Goal: Task Accomplishment & Management: Use online tool/utility

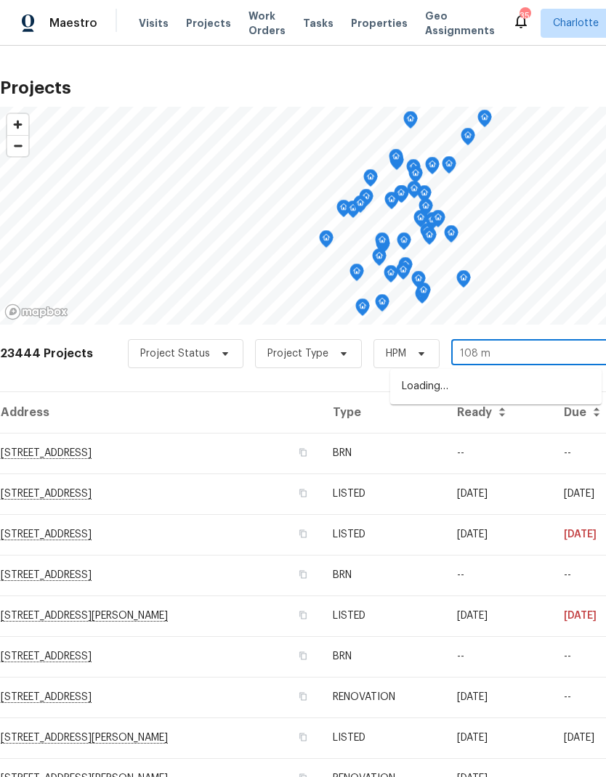
type input "108 mi"
click at [505, 390] on li "108 Mistywood Dr, Mount Holly, NC 28120" at bounding box center [495, 387] width 211 height 25
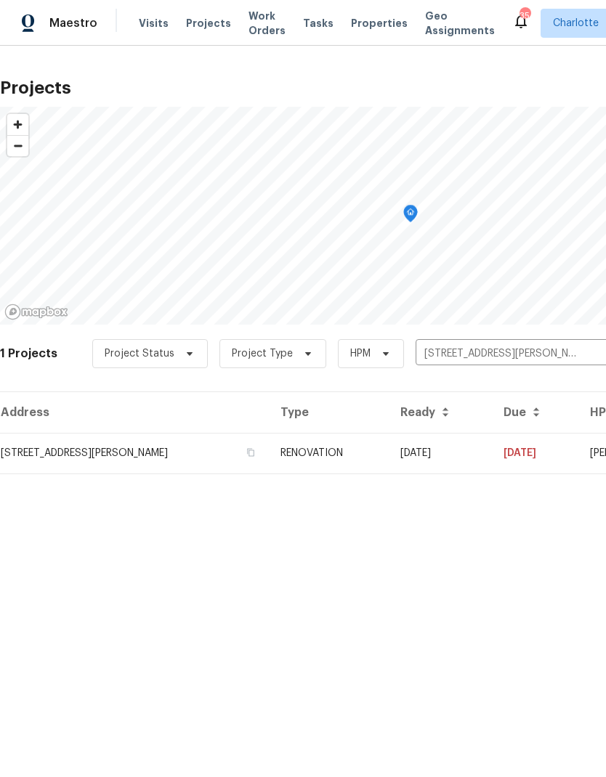
click at [492, 451] on td "[DATE]" at bounding box center [439, 453] width 103 height 41
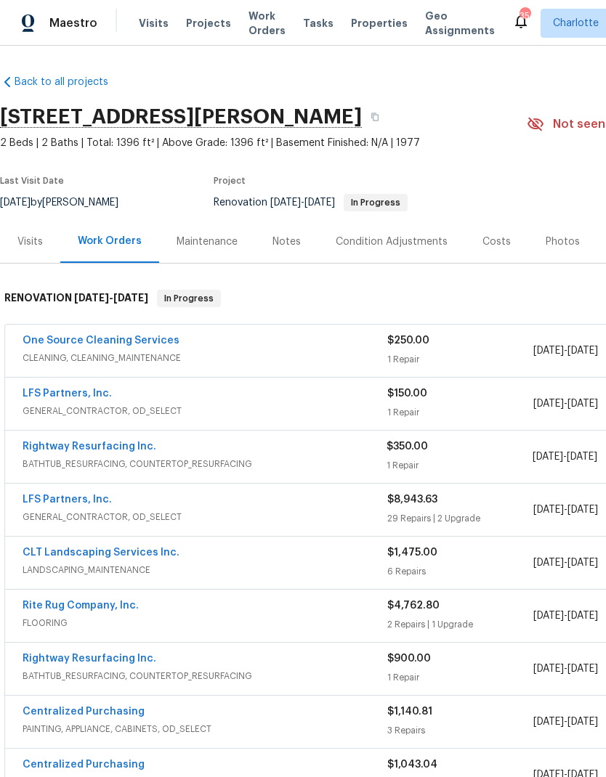
click at [38, 390] on link "LFS Partners, Inc." at bounding box center [67, 393] width 89 height 10
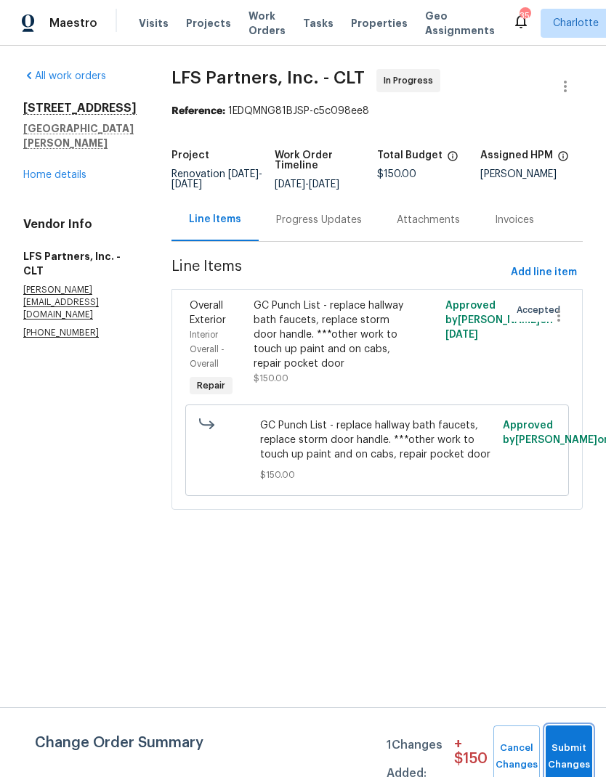
click at [571, 744] on button "Submit Changes" at bounding box center [568, 756] width 46 height 62
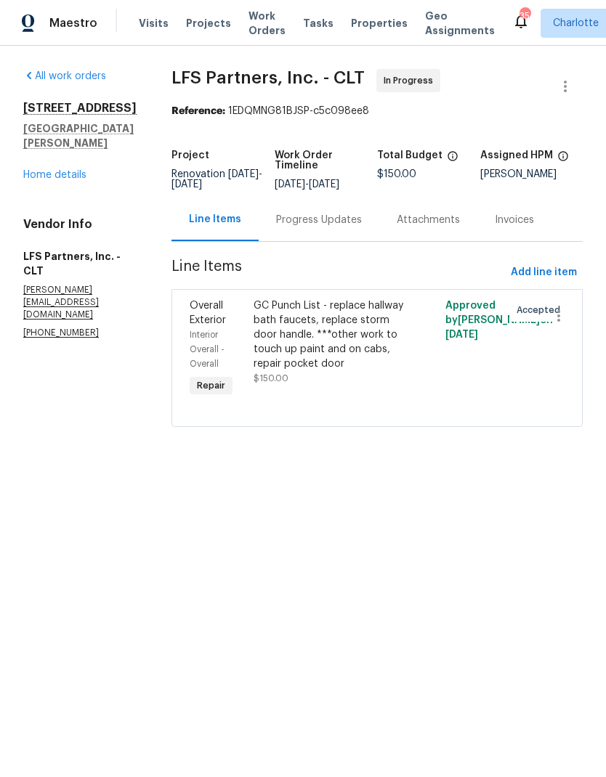
click at [360, 351] on div "GC Punch List - replace hallway bath faucets, replace storm door handle. ***oth…" at bounding box center [328, 334] width 151 height 73
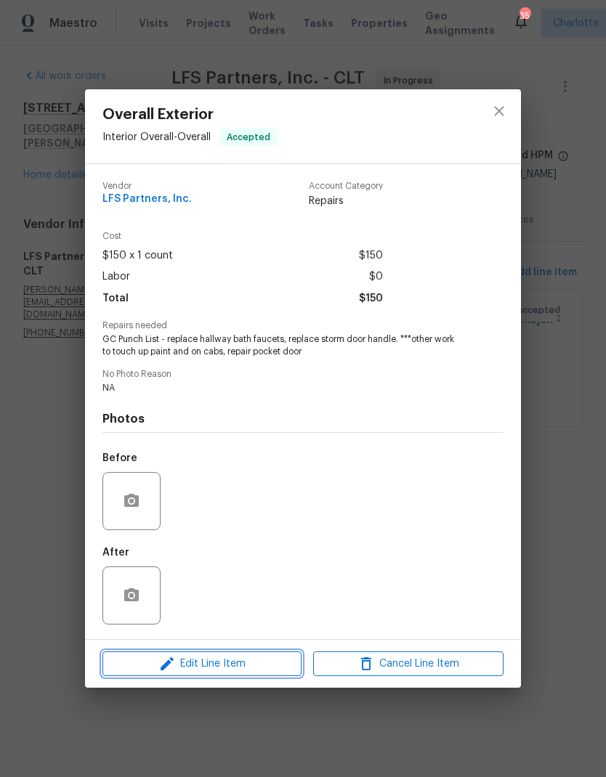
click at [264, 666] on span "Edit Line Item" at bounding box center [202, 664] width 190 height 18
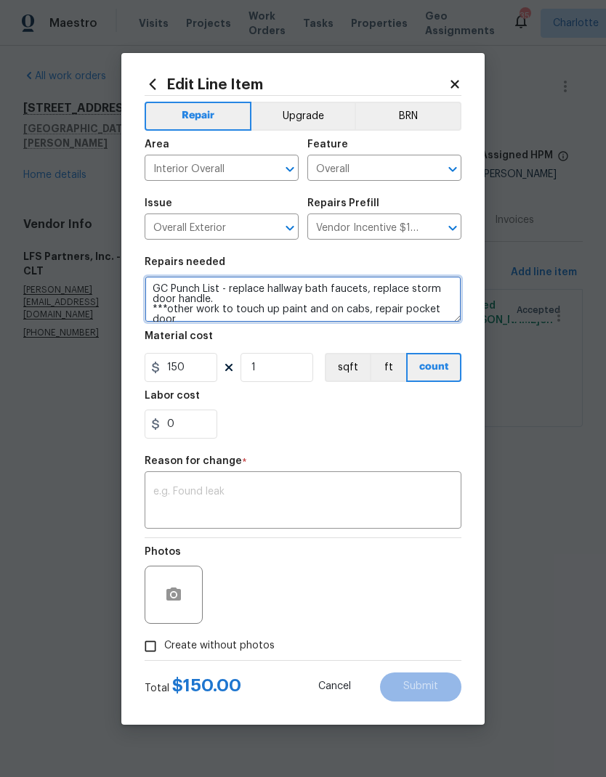
click at [270, 299] on textarea "GC Punch List - replace hallway bath faucets, replace storm door handle. ***oth…" at bounding box center [303, 299] width 317 height 46
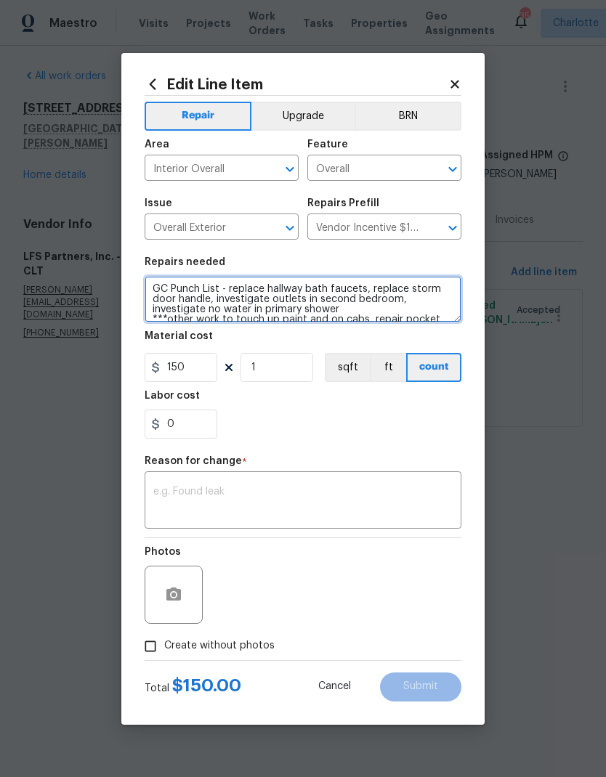
type textarea "GC Punch List - replace hallway bath faucets, replace storm door handle, invest…"
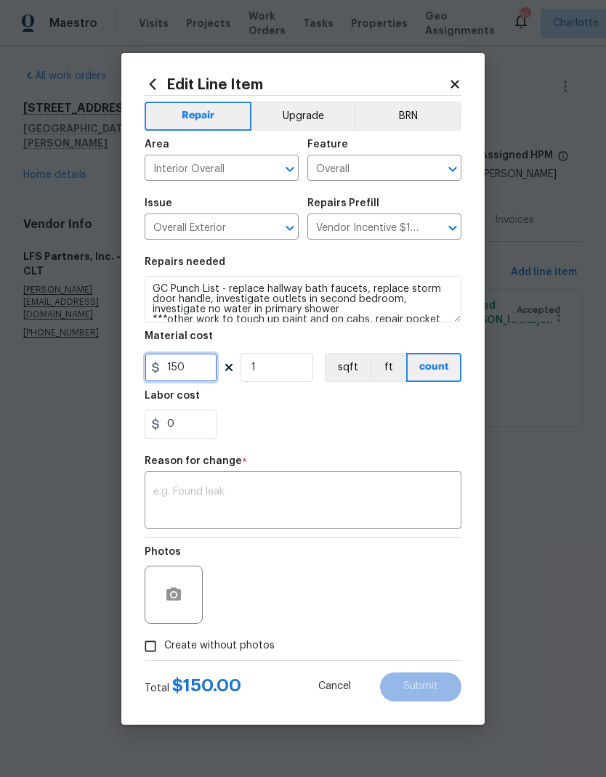
click at [203, 379] on input "150" at bounding box center [181, 367] width 73 height 29
type input "150"
click at [418, 463] on div "Reason for change *" at bounding box center [303, 465] width 317 height 19
click at [413, 502] on textarea at bounding box center [302, 502] width 299 height 30
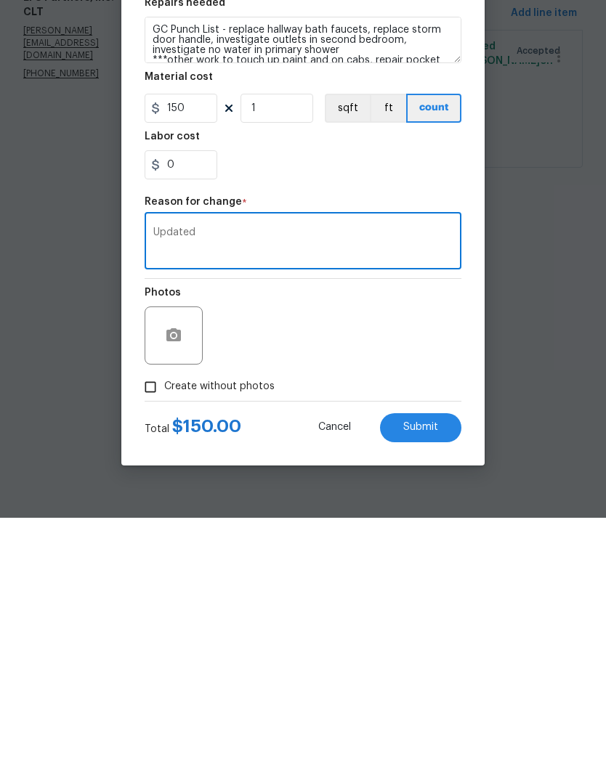
type textarea "Updated"
click at [416, 538] on div "Photos" at bounding box center [303, 585] width 317 height 94
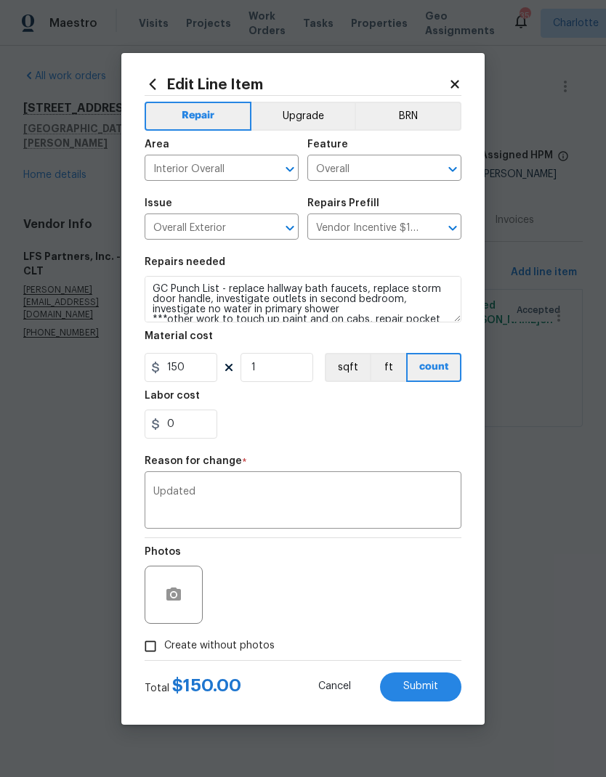
click at [147, 643] on input "Create without photos" at bounding box center [151, 646] width 28 height 28
checkbox input "true"
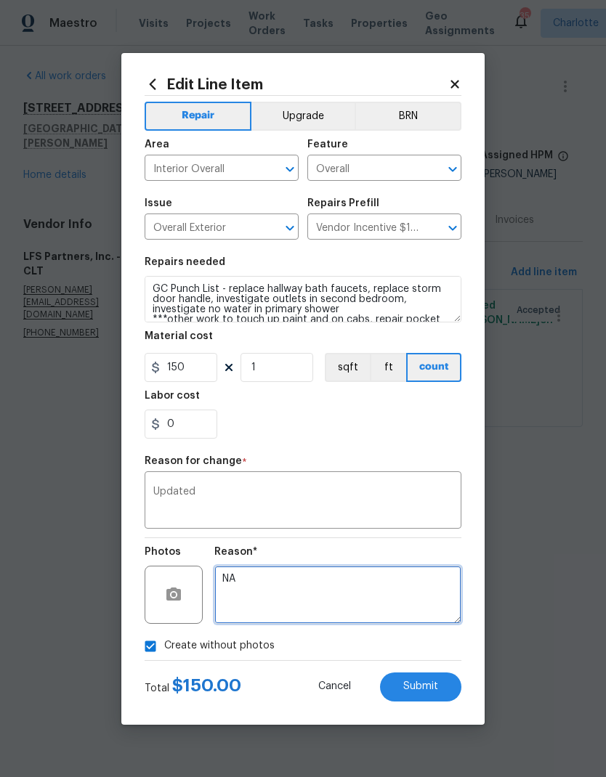
click at [415, 601] on textarea "NA" at bounding box center [337, 595] width 247 height 58
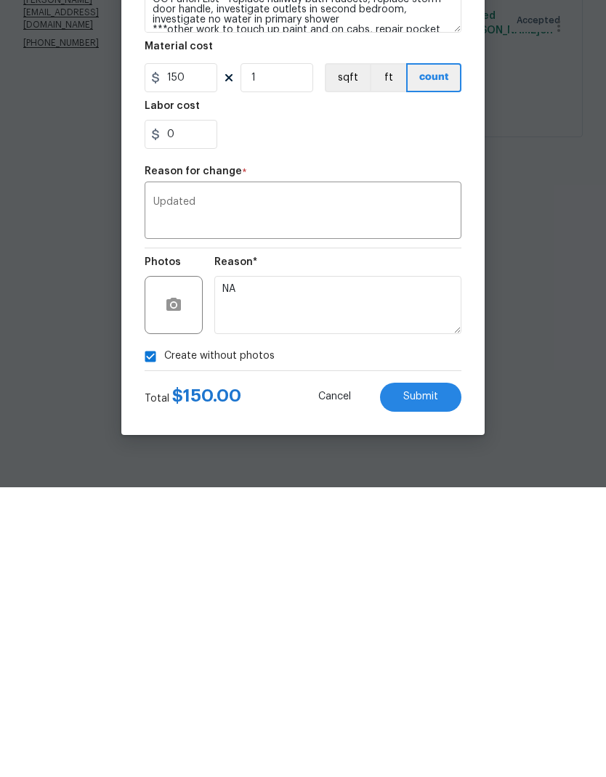
click at [441, 672] on button "Submit" at bounding box center [420, 686] width 81 height 29
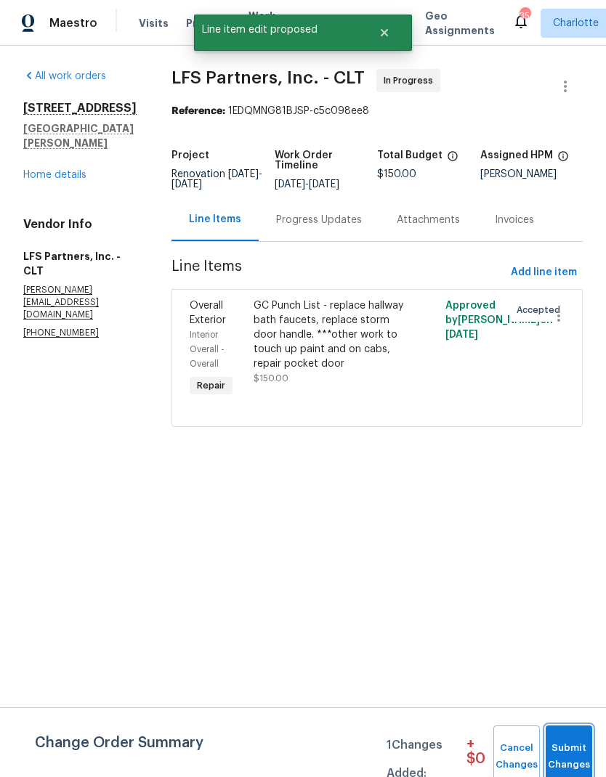
click at [575, 744] on span "Submit Changes" at bounding box center [569, 756] width 32 height 33
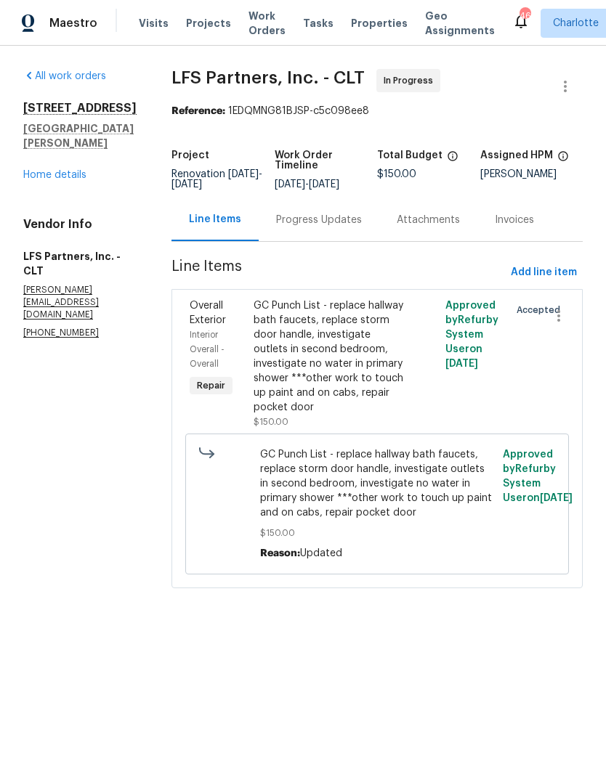
click at [36, 180] on link "Home details" at bounding box center [54, 175] width 63 height 10
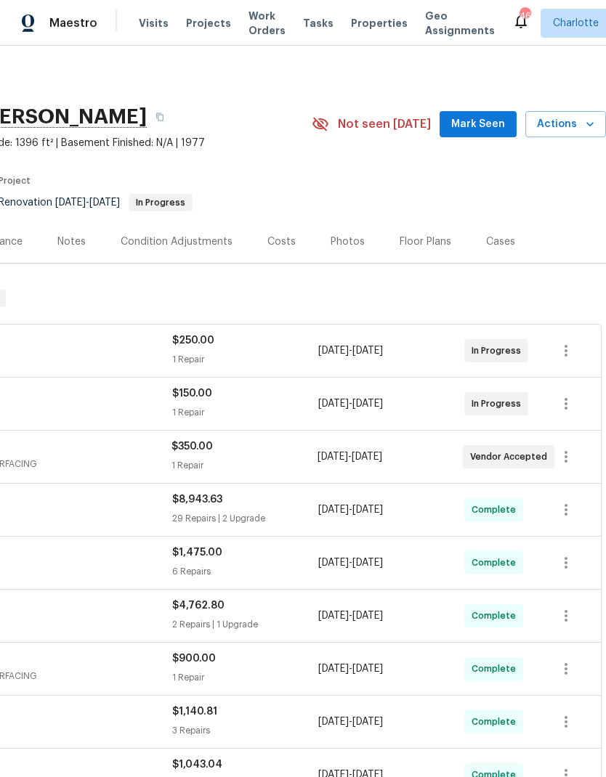
scroll to position [0, 215]
click at [497, 119] on span "Mark Seen" at bounding box center [478, 124] width 54 height 18
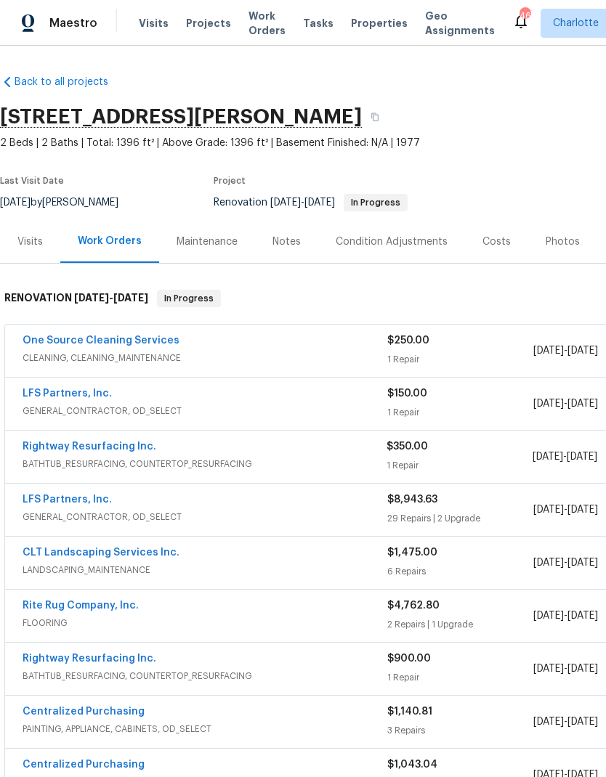
scroll to position [0, 0]
